Goal: Information Seeking & Learning: Learn about a topic

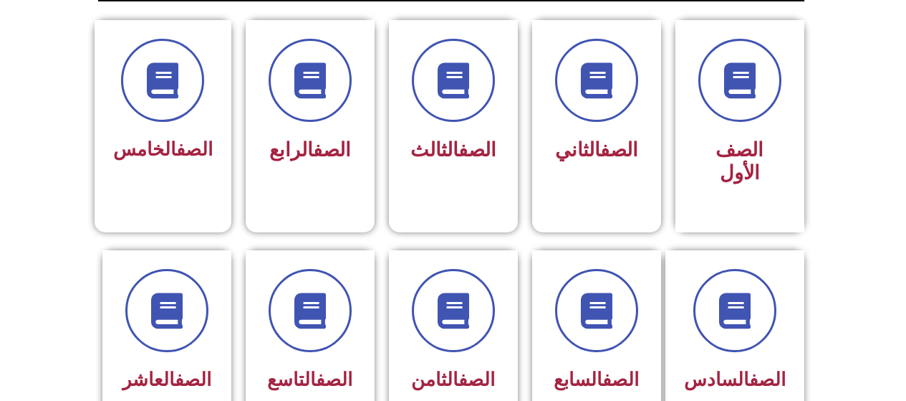
scroll to position [384, 0]
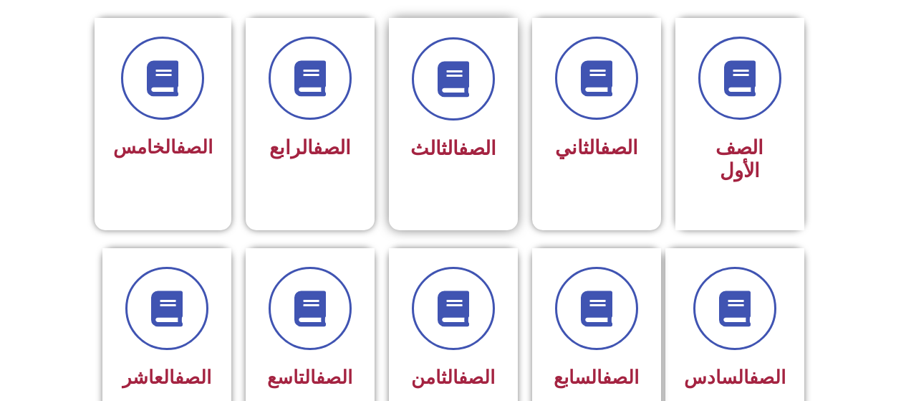
click at [471, 180] on div "الصف الثالث" at bounding box center [453, 113] width 129 height 190
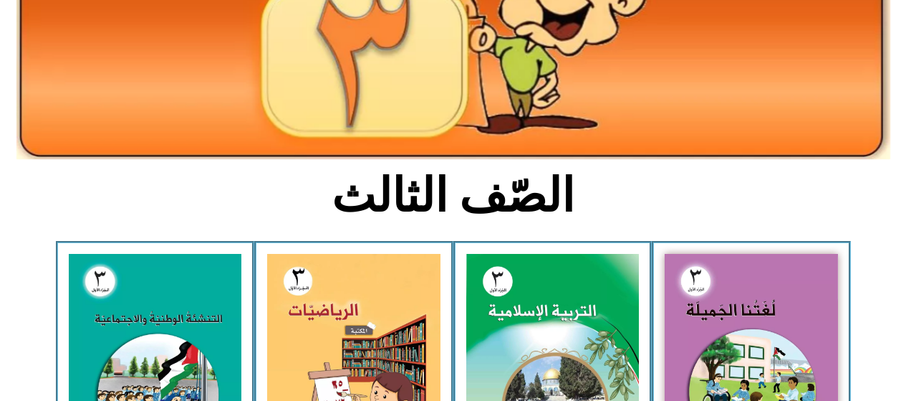
scroll to position [219, 0]
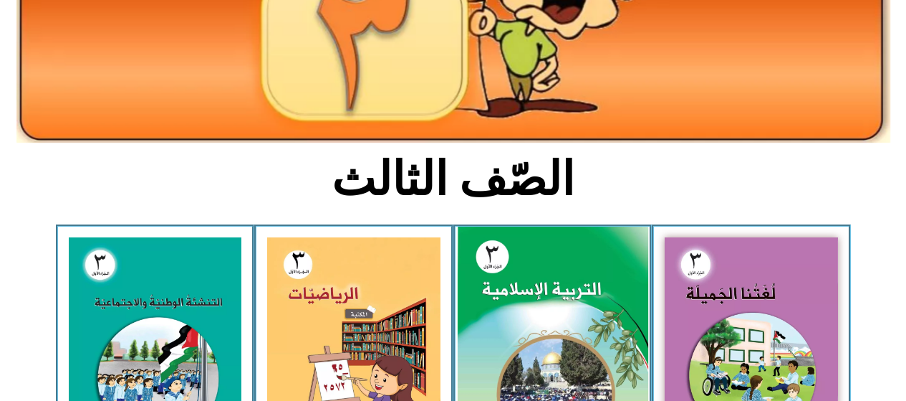
click at [552, 292] on img at bounding box center [552, 344] width 191 height 237
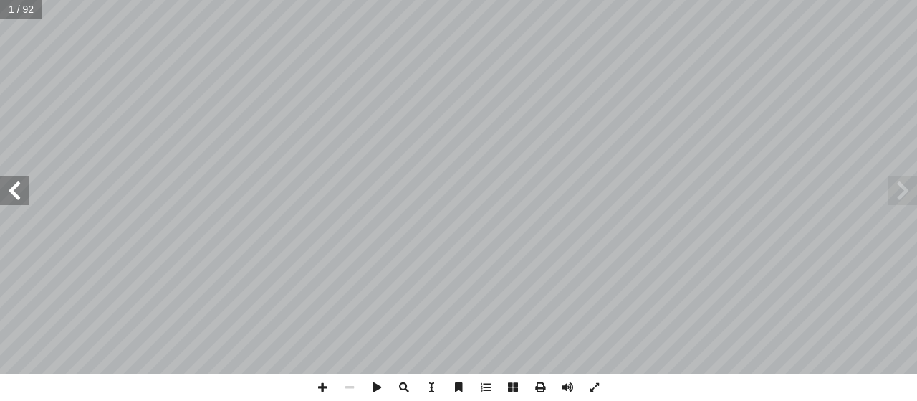
click at [14, 184] on span at bounding box center [14, 190] width 29 height 29
click at [14, 188] on span at bounding box center [14, 190] width 29 height 29
click at [10, 188] on span at bounding box center [14, 190] width 29 height 29
click at [5, 181] on span at bounding box center [14, 190] width 29 height 29
click at [6, 188] on span at bounding box center [14, 190] width 29 height 29
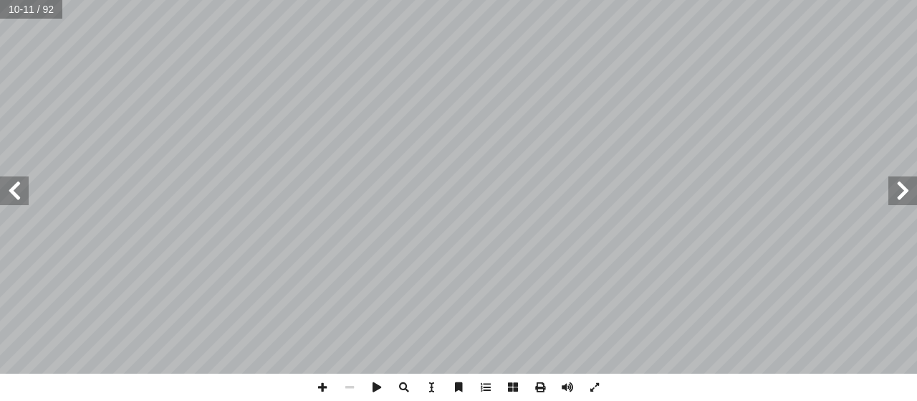
click at [19, 192] on span at bounding box center [14, 190] width 29 height 29
click at [9, 180] on span at bounding box center [14, 190] width 29 height 29
click at [10, 184] on span at bounding box center [14, 190] width 29 height 29
click at [10, 183] on span at bounding box center [14, 190] width 29 height 29
click at [896, 194] on span at bounding box center [902, 190] width 29 height 29
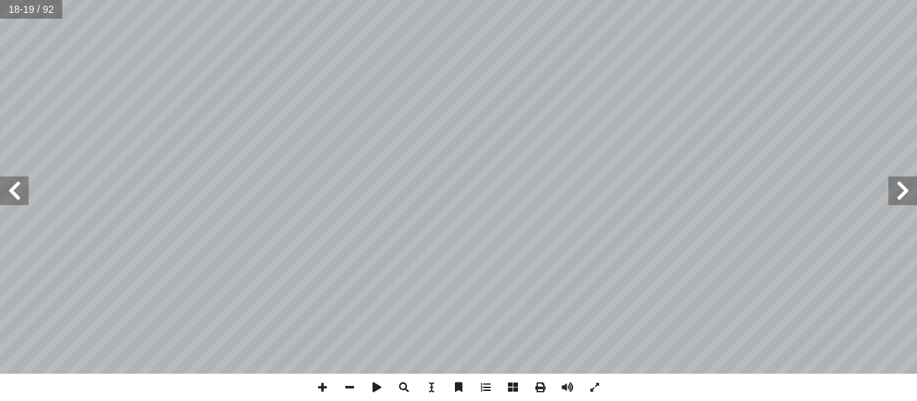
click at [903, 190] on span at bounding box center [902, 190] width 29 height 29
click at [7, 188] on span at bounding box center [14, 190] width 29 height 29
